Goal: Browse casually

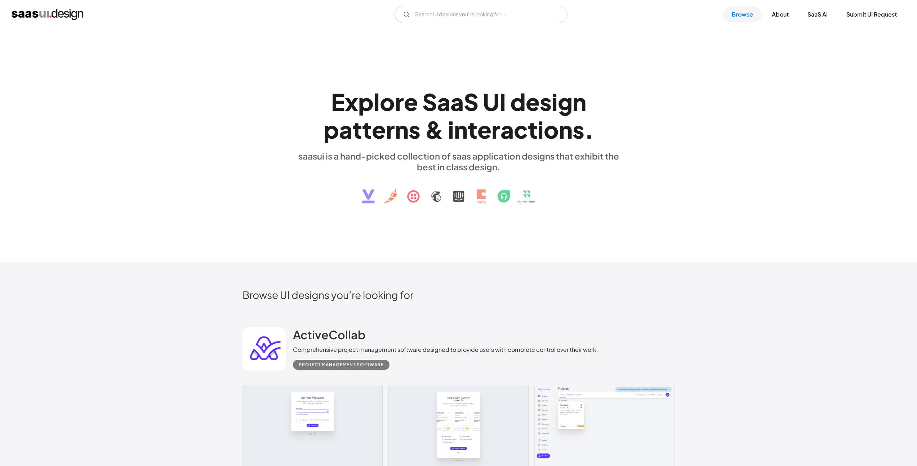
scroll to position [118, 0]
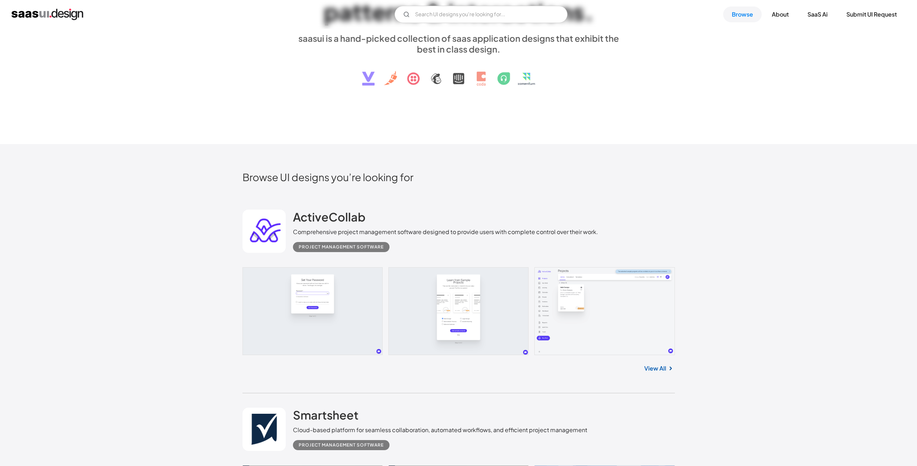
click at [655, 370] on link "View All" at bounding box center [655, 368] width 22 height 9
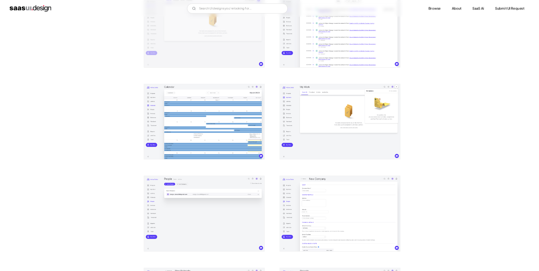
scroll to position [818, 0]
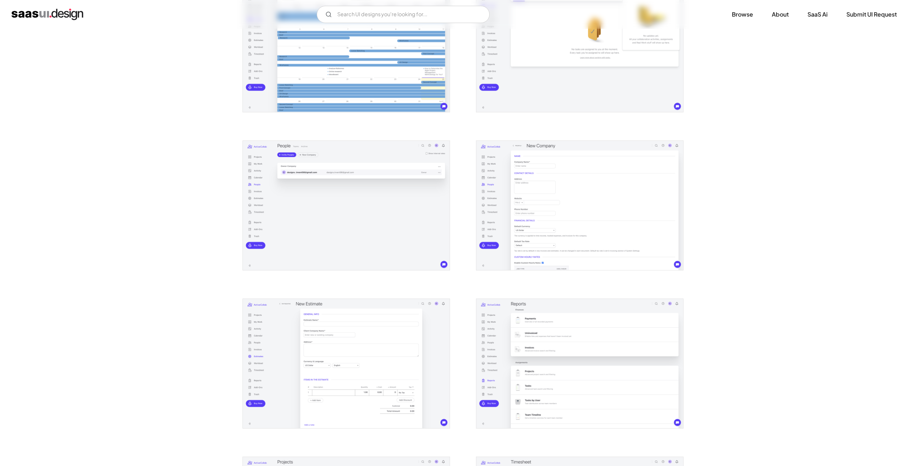
click at [693, 190] on div "Back ActiveCollab Comprehensive project management software designed to provide…" at bounding box center [458, 69] width 917 height 1716
click at [764, 80] on div "Back ActiveCollab Comprehensive project management software designed to provide…" at bounding box center [458, 69] width 917 height 1716
